Goal: Find specific page/section: Find specific page/section

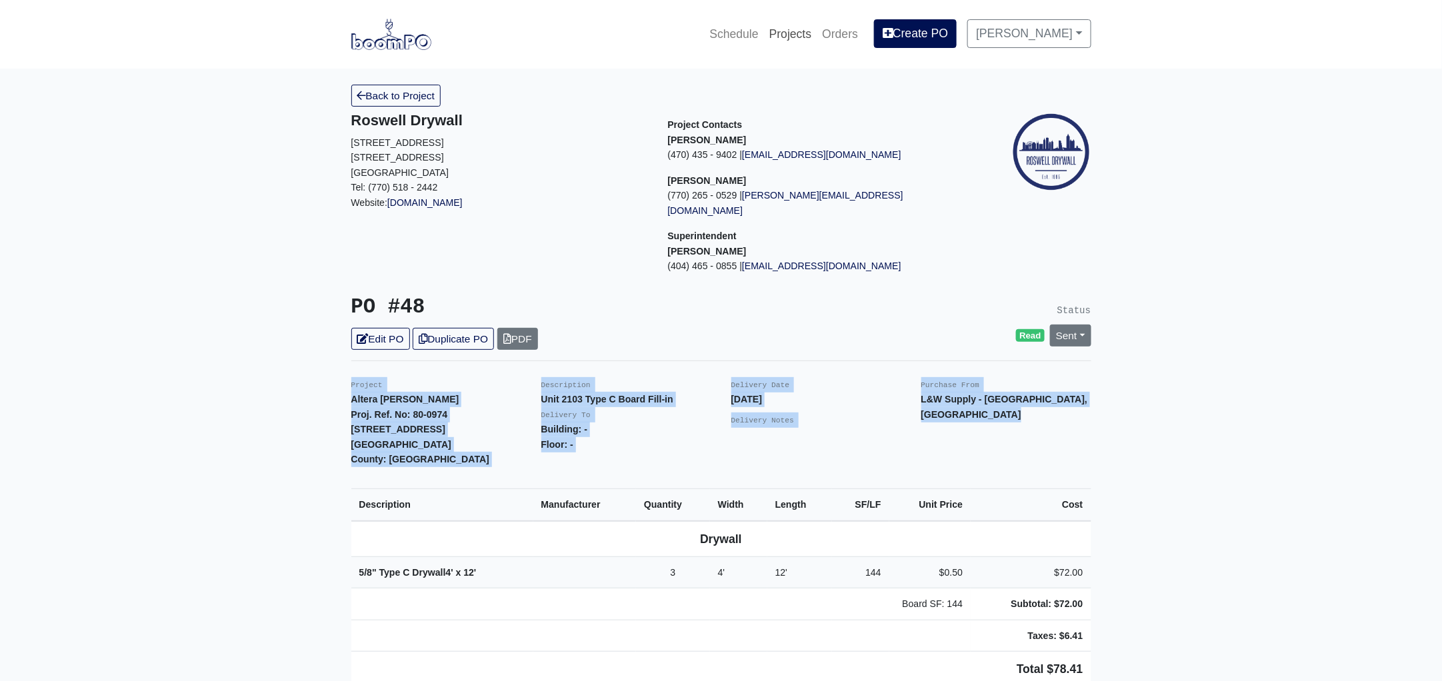
click at [811, 32] on link "Projects" at bounding box center [790, 33] width 53 height 29
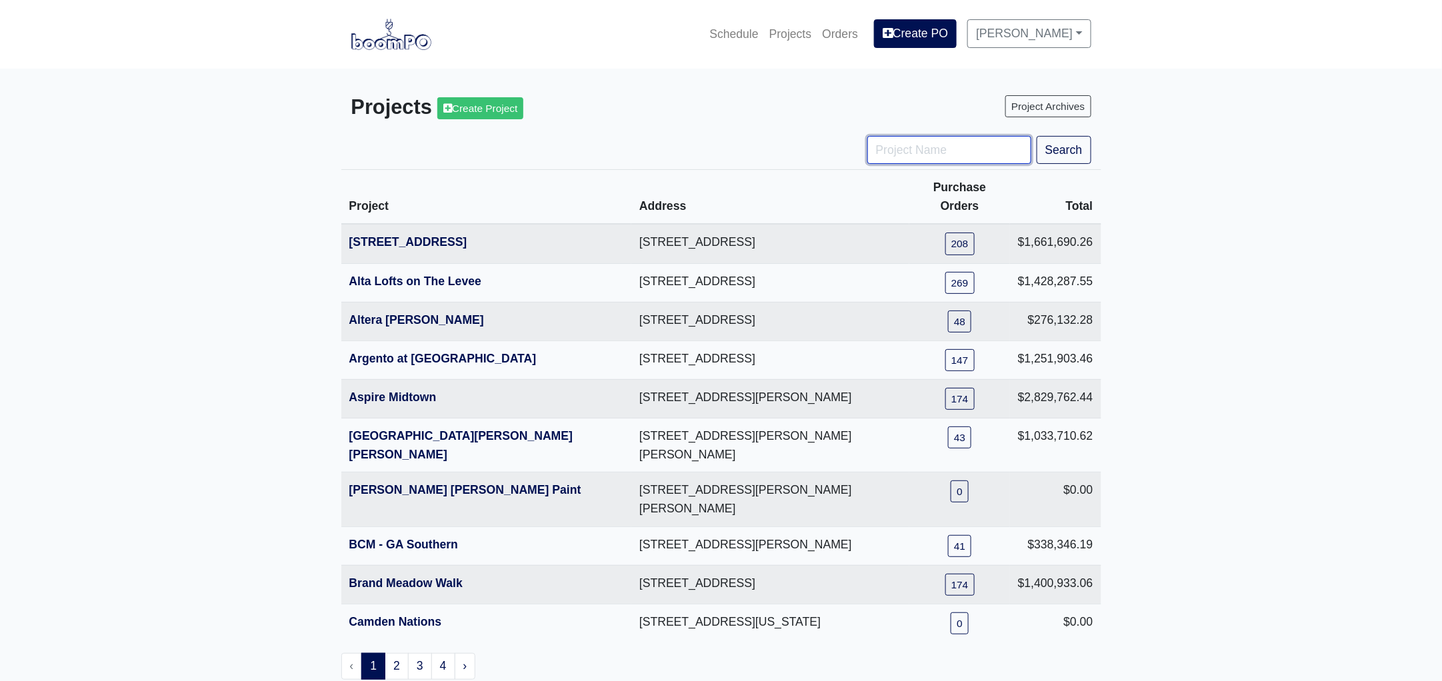
click at [909, 149] on input "Project Name" at bounding box center [949, 150] width 164 height 28
type input "jardi"
click at [1037, 136] on button "Search" at bounding box center [1064, 150] width 55 height 28
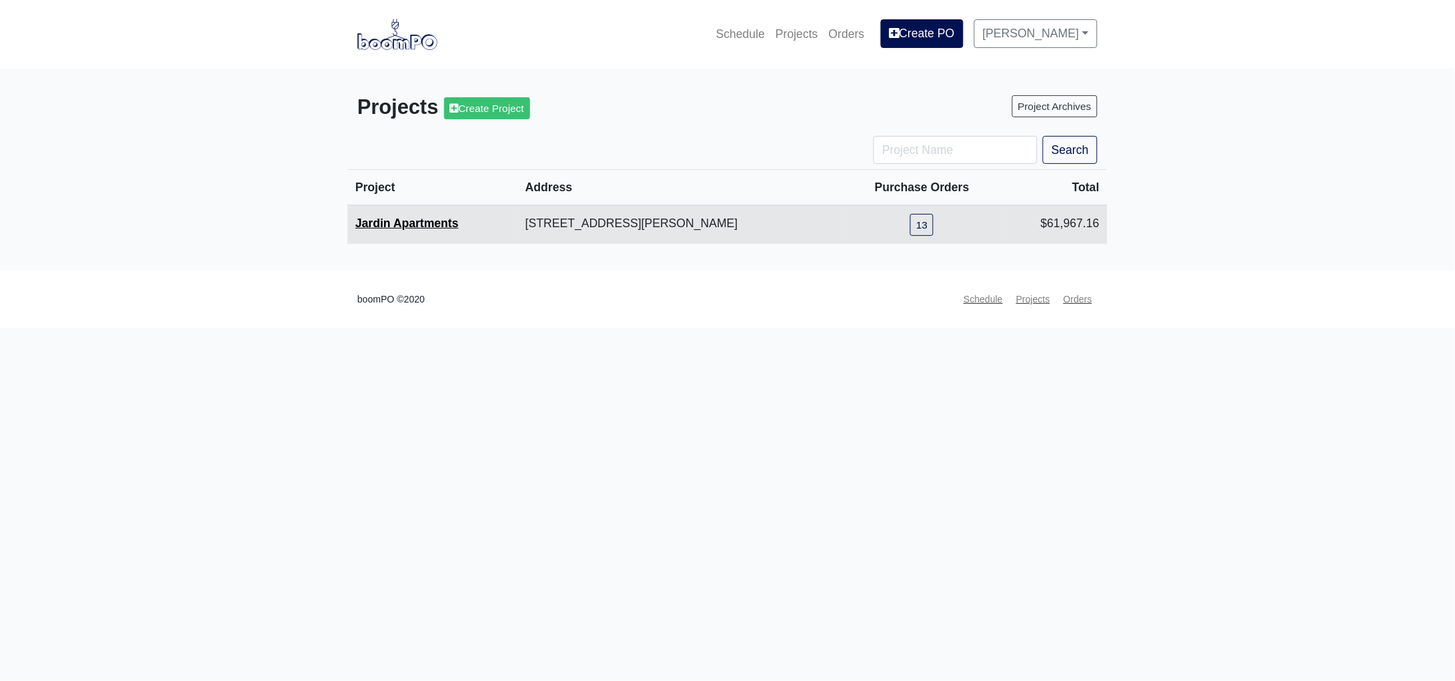
click at [429, 225] on link "Jardin Apartments" at bounding box center [406, 223] width 103 height 13
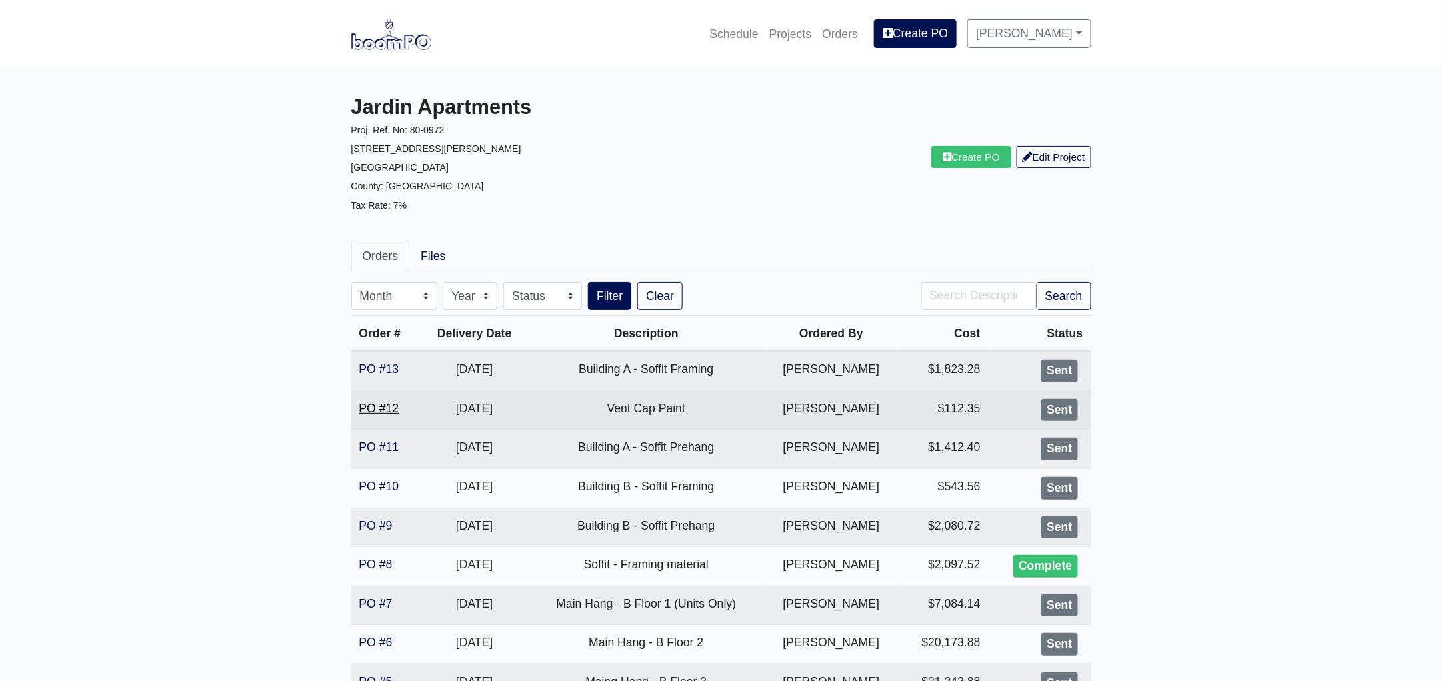
click at [371, 409] on link "PO #12" at bounding box center [379, 408] width 40 height 13
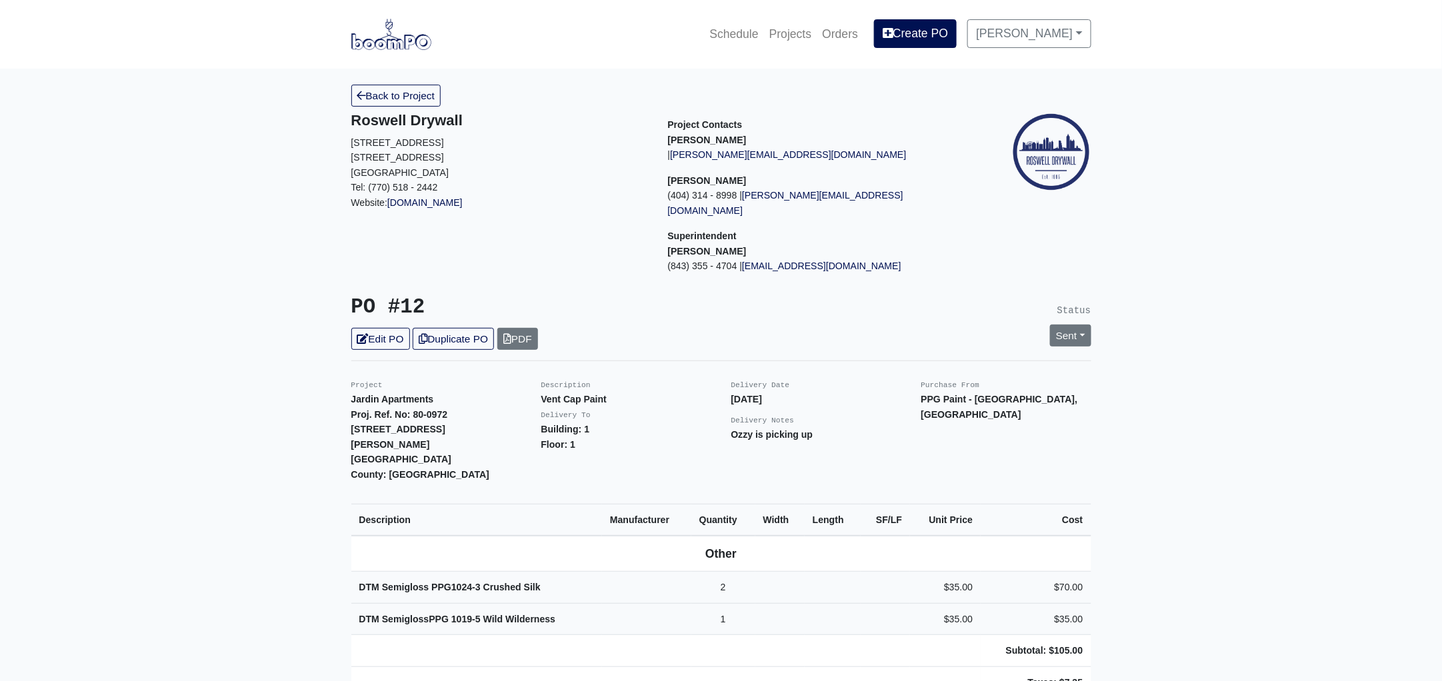
scroll to position [249, 0]
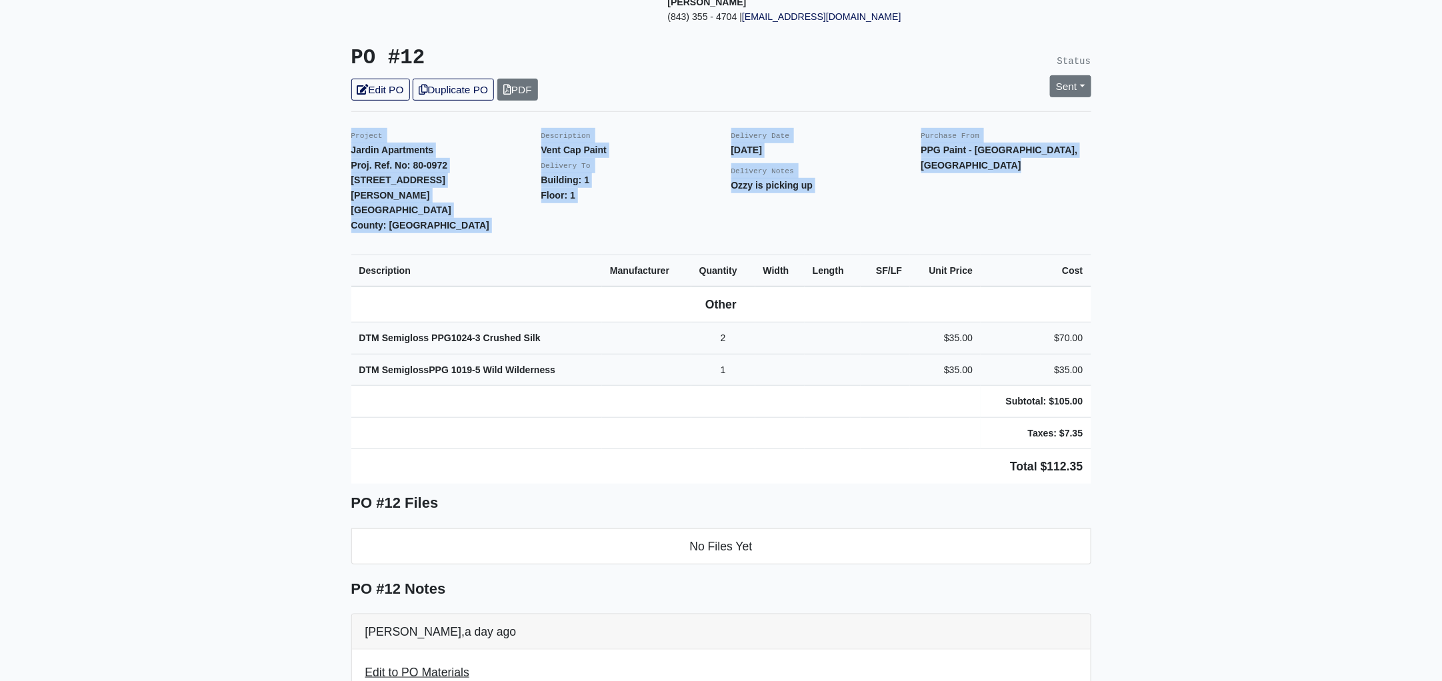
drag, startPoint x: 347, startPoint y: 120, endPoint x: 1110, endPoint y: 422, distance: 820.3
click at [1110, 422] on main "Back to Project Roswell Drywall [STREET_ADDRESS] Tel: (770) 518 - 2442 Website:…" at bounding box center [721, 488] width 1442 height 1338
copy div "Project Jardin Apartments Proj. Ref. No: 80-0972 [STREET_ADDRESS][PERSON_NAME]:…"
